Goal: Task Accomplishment & Management: Use online tool/utility

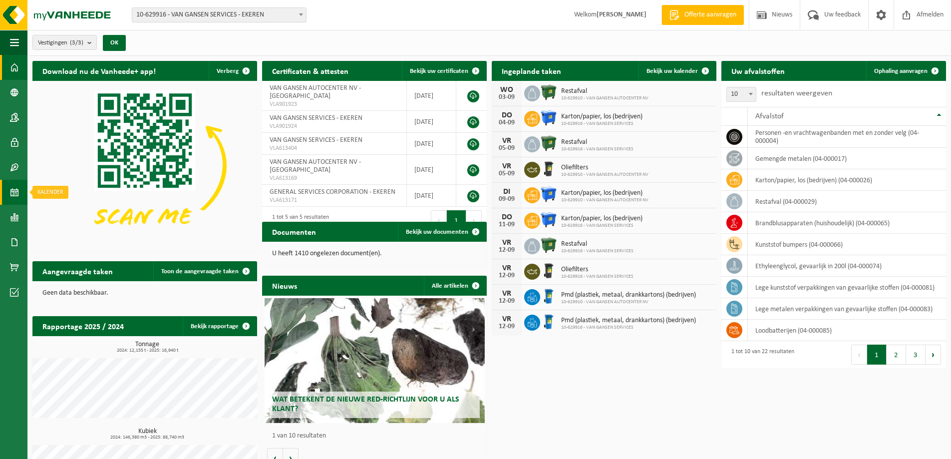
click at [15, 191] on span at bounding box center [14, 192] width 9 height 25
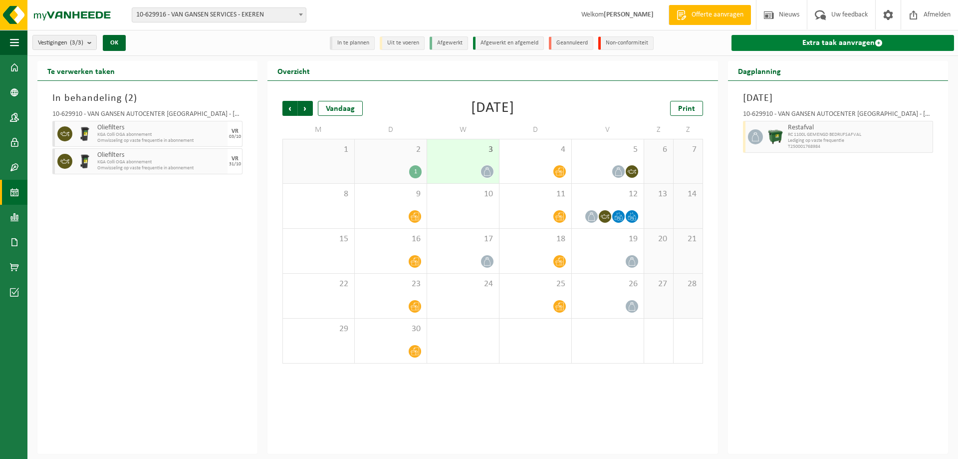
click at [833, 41] on link "Extra taak aanvragen" at bounding box center [843, 43] width 223 height 16
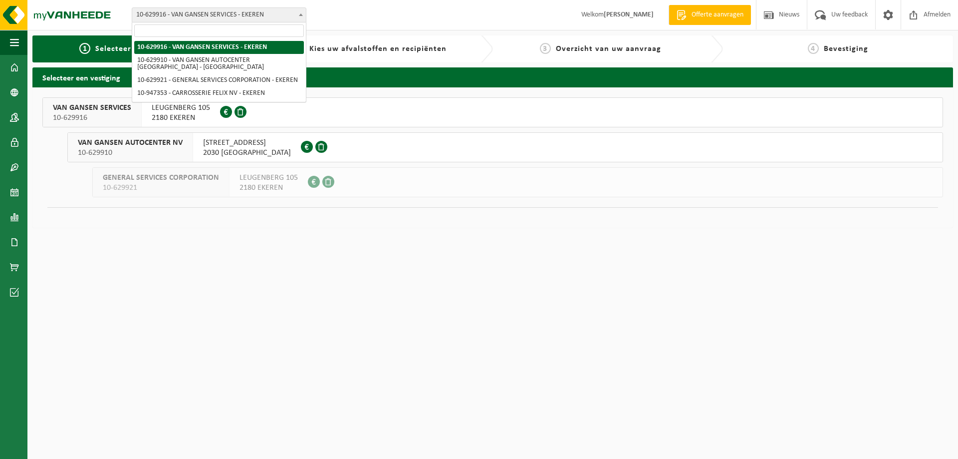
click at [251, 13] on span "10-629916 - VAN GANSEN SERVICES - EKEREN" at bounding box center [219, 15] width 174 height 14
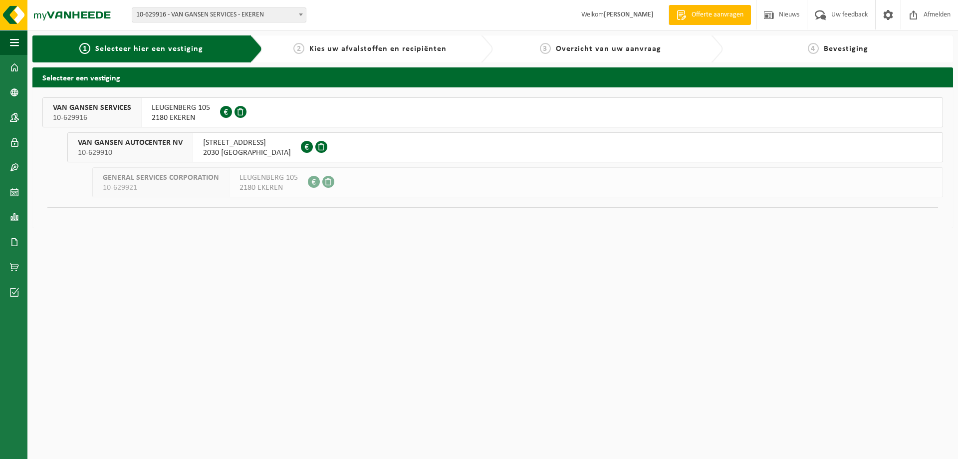
click at [183, 108] on span "LEUGENBERG 105" at bounding box center [181, 108] width 58 height 10
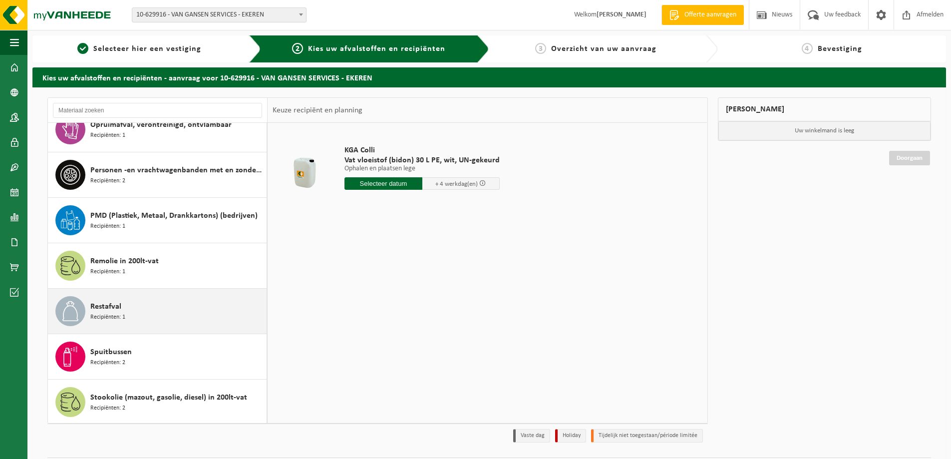
scroll to position [468, 0]
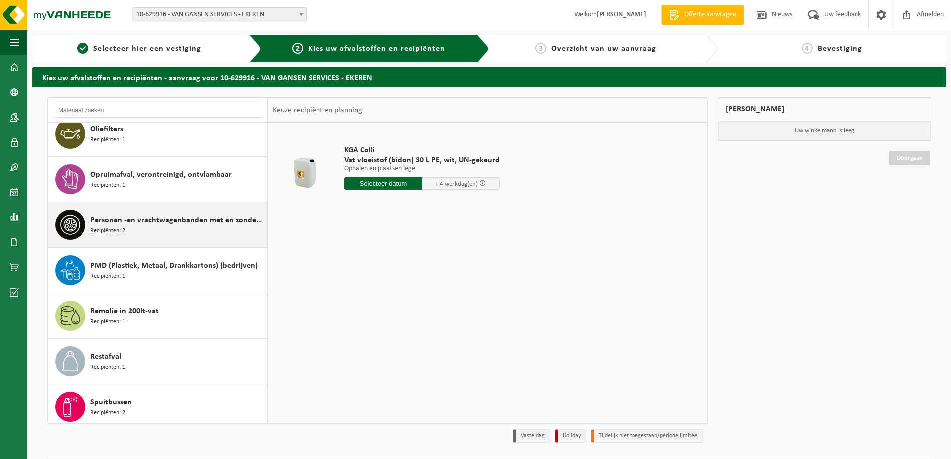
click at [103, 223] on span "Personen -en vrachtwagenbanden met en zonder velg" at bounding box center [177, 220] width 174 height 12
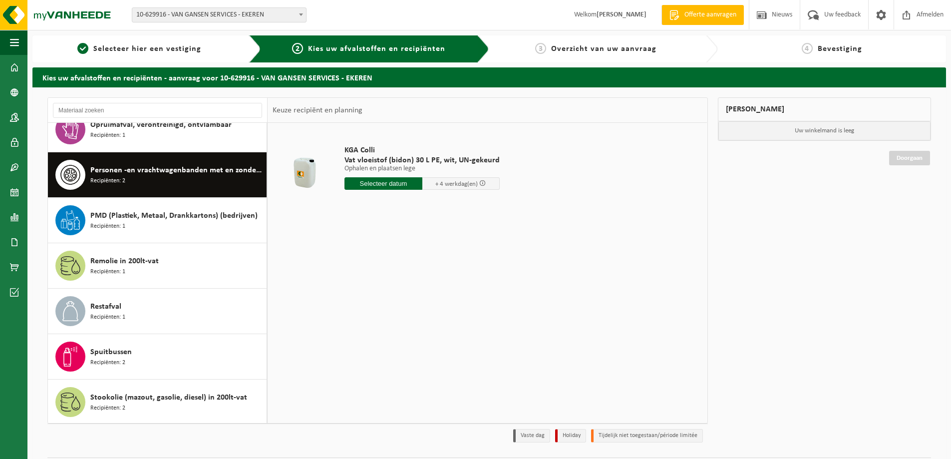
scroll to position [518, 0]
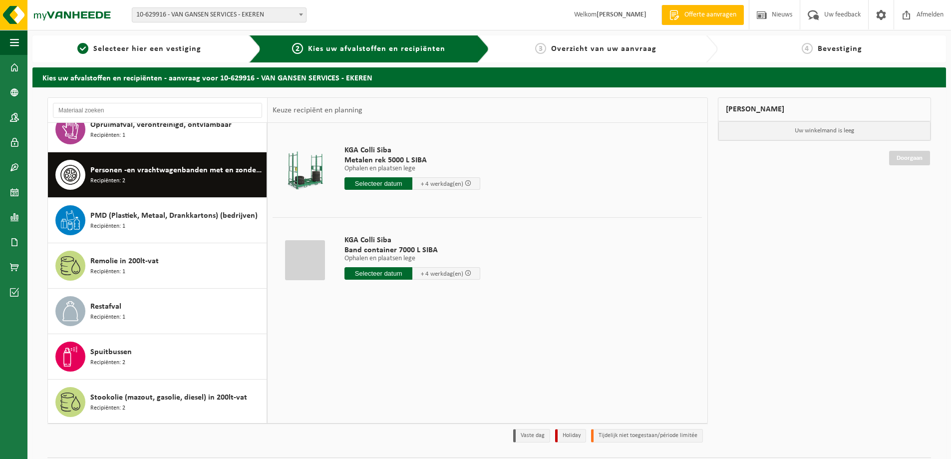
click at [390, 183] on input "text" at bounding box center [378, 183] width 68 height 12
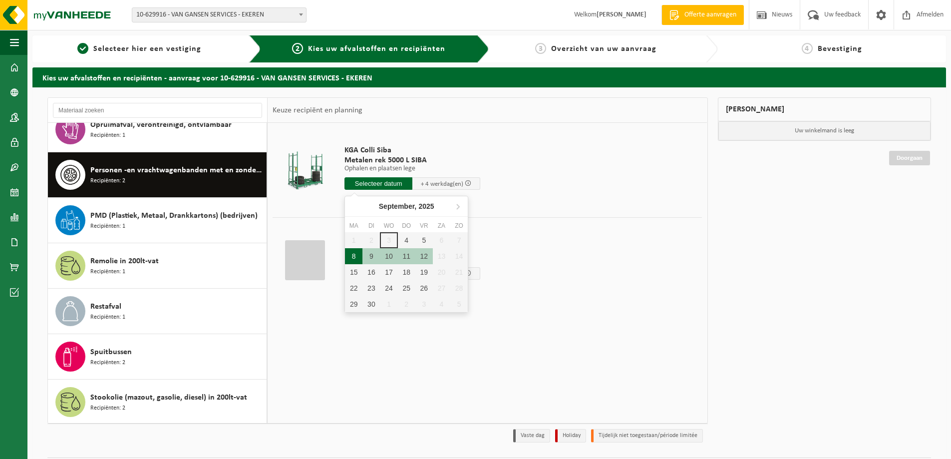
click at [354, 256] on div "8" at bounding box center [353, 256] width 17 height 16
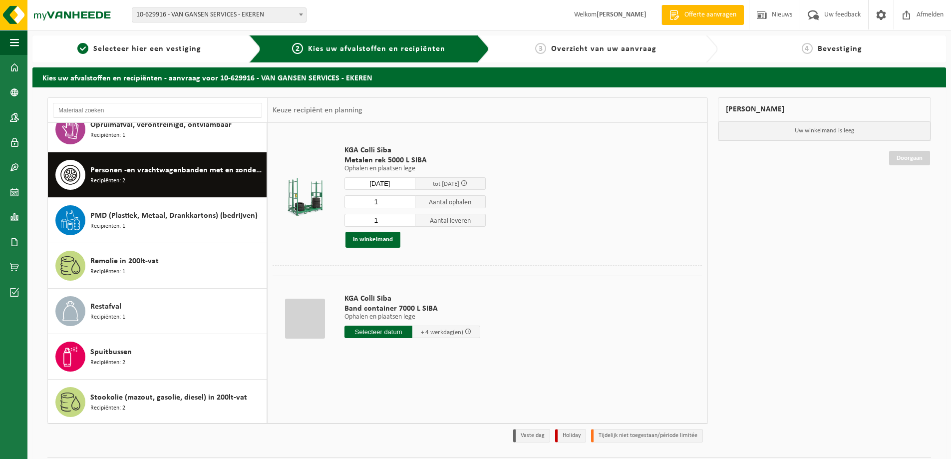
type input "Van [DATE]"
type input "2025-09-08"
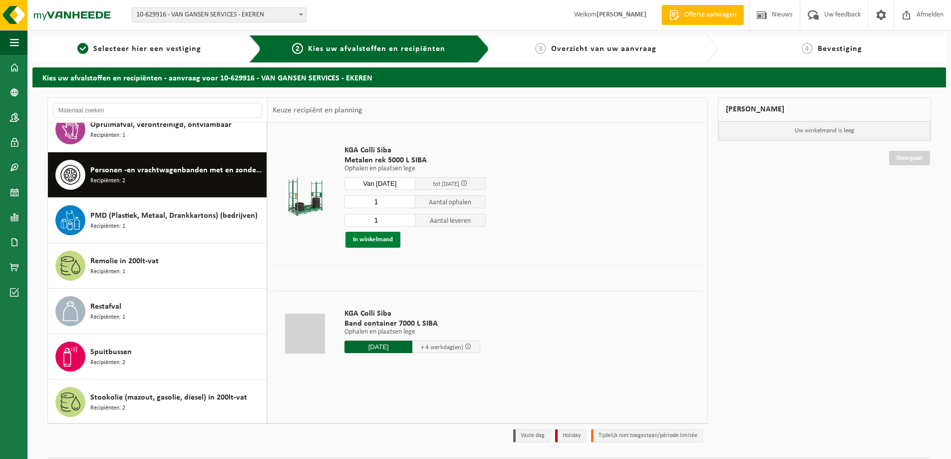
click at [377, 238] on button "In winkelmand" at bounding box center [372, 240] width 55 height 16
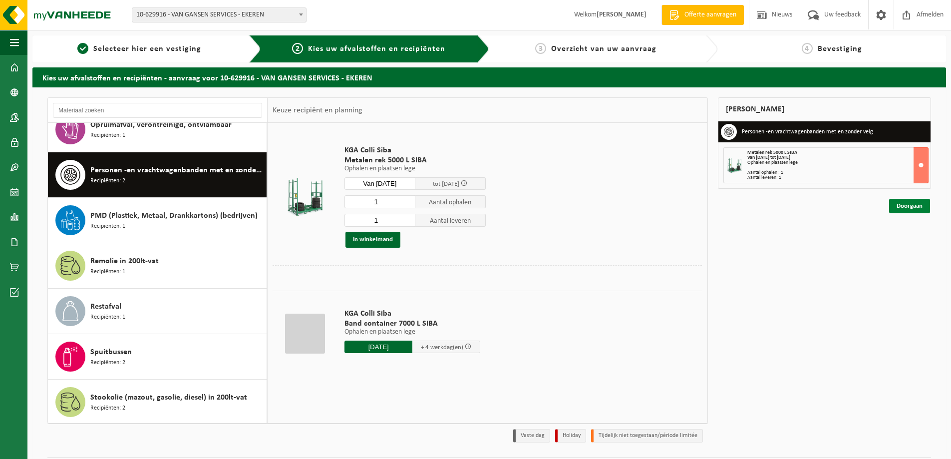
click at [901, 205] on link "Doorgaan" at bounding box center [909, 206] width 41 height 14
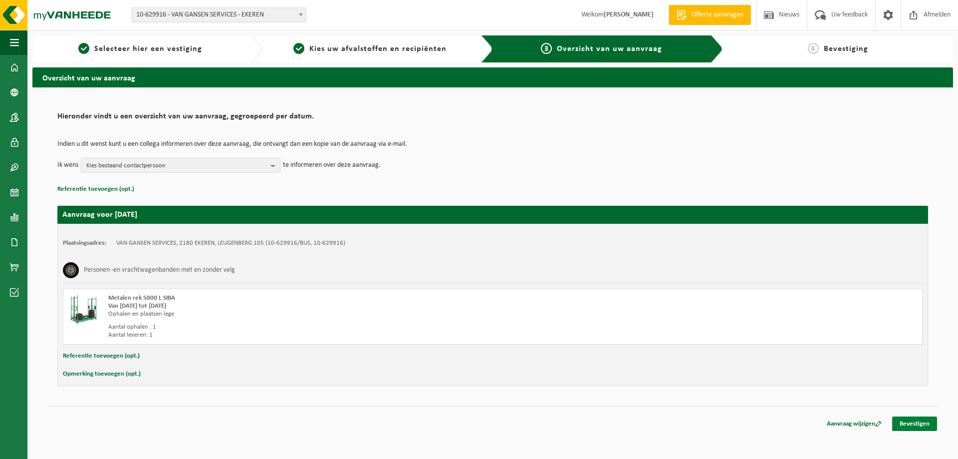
click at [909, 422] on link "Bevestigen" at bounding box center [914, 423] width 45 height 14
